Goal: Task Accomplishment & Management: Manage account settings

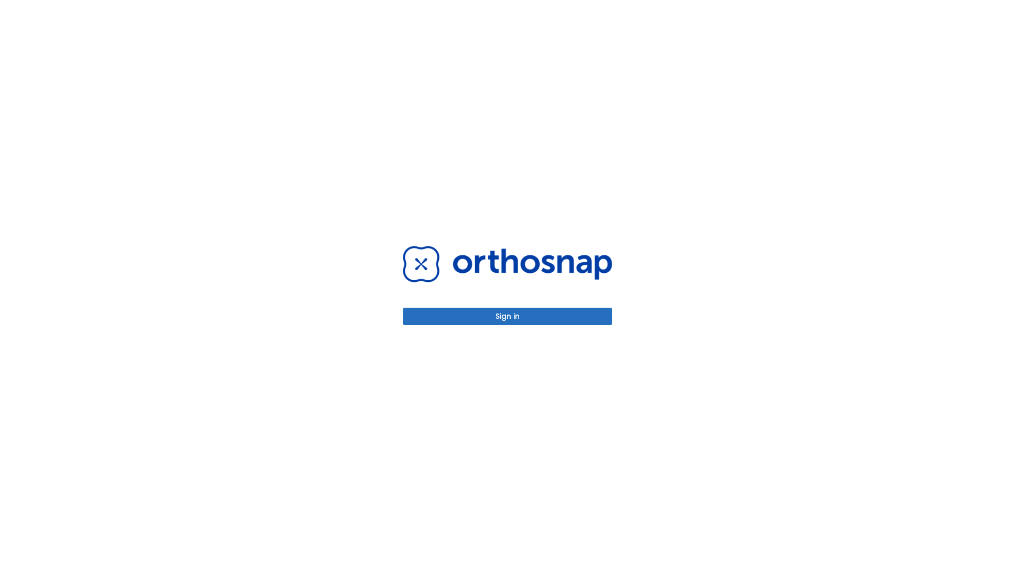
click at [507, 316] on button "Sign in" at bounding box center [507, 316] width 209 height 17
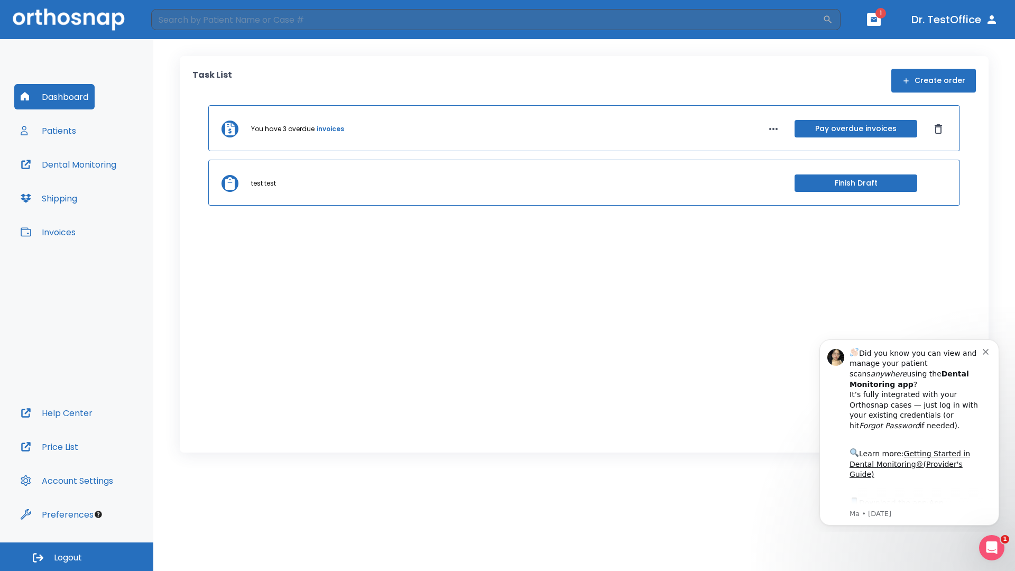
click at [77, 557] on span "Logout" at bounding box center [68, 558] width 28 height 12
